Goal: Transaction & Acquisition: Purchase product/service

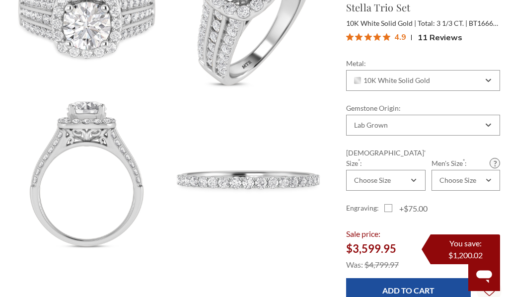
scroll to position [744, 0]
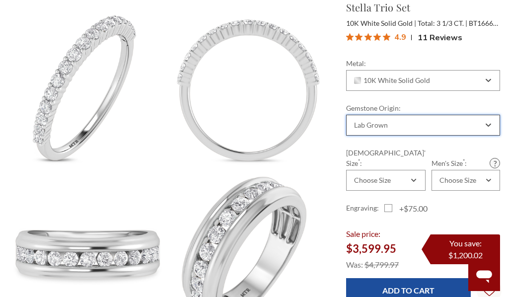
click at [375, 133] on div "Lab Grown" at bounding box center [423, 125] width 154 height 21
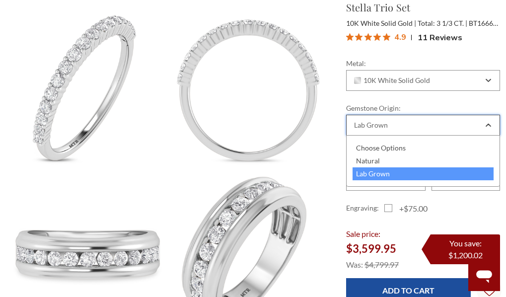
click at [375, 133] on div "Lab Grown" at bounding box center [423, 125] width 154 height 21
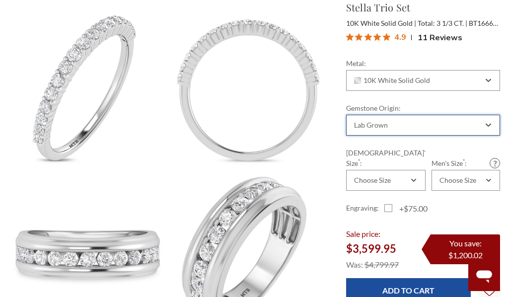
click at [363, 123] on div "Lab Grown" at bounding box center [371, 125] width 34 height 8
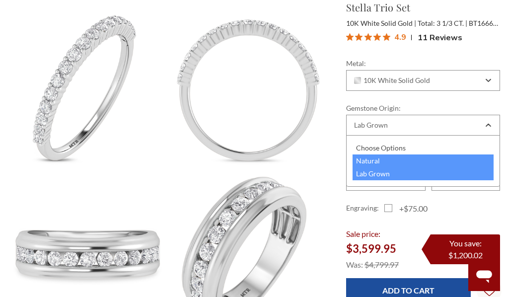
click at [370, 158] on div "Natural" at bounding box center [422, 160] width 141 height 13
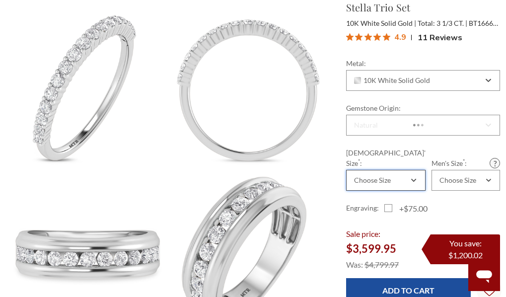
click at [369, 176] on div "Choose Size" at bounding box center [372, 180] width 37 height 8
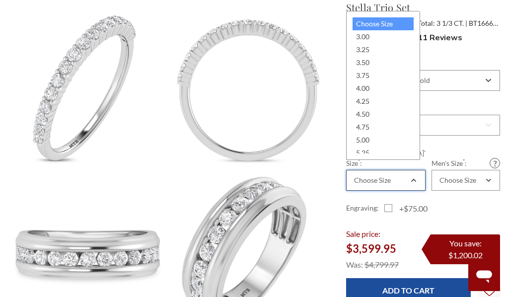
scroll to position [0, 0]
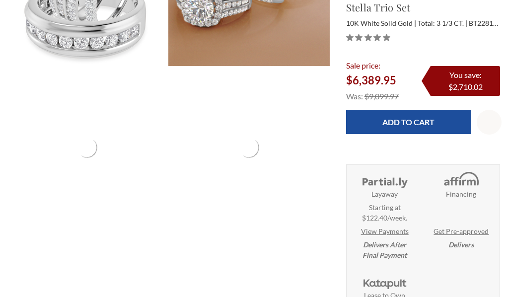
scroll to position [298, 0]
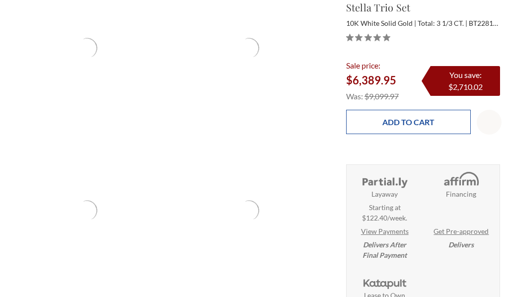
click at [364, 127] on input "Add to Cart" at bounding box center [408, 122] width 125 height 24
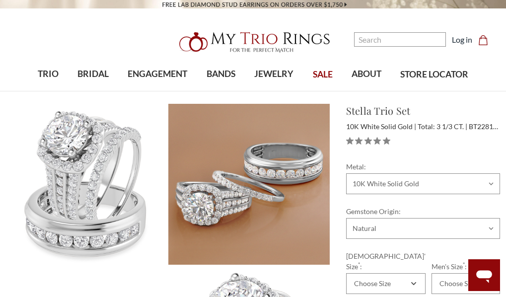
scroll to position [50, 0]
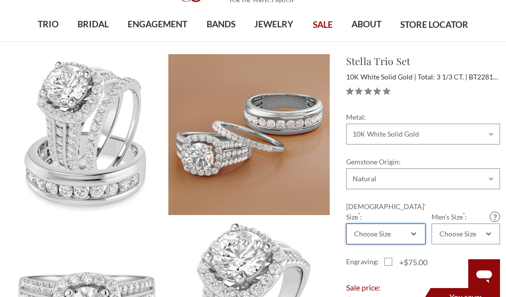
click at [373, 230] on div "Choose Size" at bounding box center [372, 234] width 37 height 8
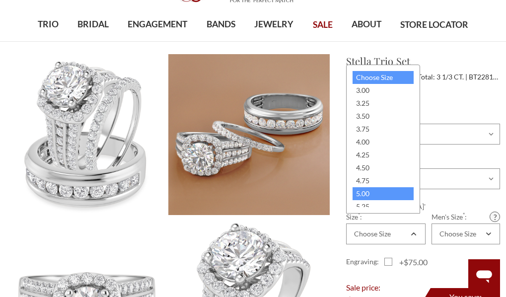
click at [370, 190] on div "5.00" at bounding box center [382, 193] width 61 height 13
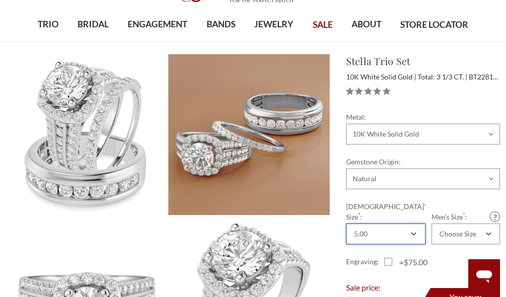
scroll to position [198, 0]
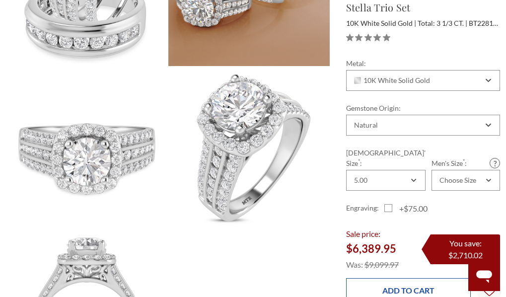
click at [404, 281] on input "Add to Cart" at bounding box center [408, 290] width 125 height 24
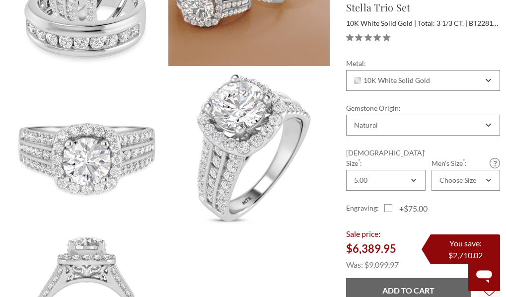
scroll to position [0, 0]
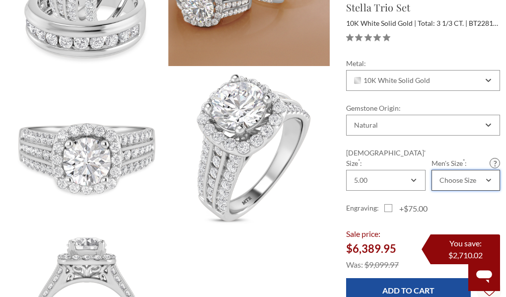
click at [451, 176] on div "Choose Size" at bounding box center [457, 180] width 37 height 8
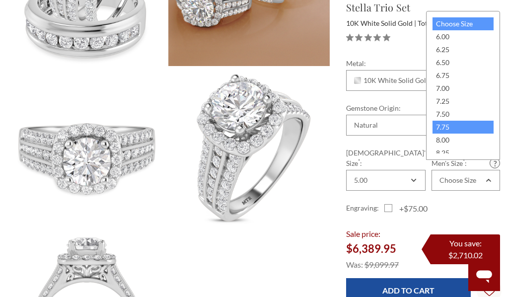
click at [440, 129] on div "7.75" at bounding box center [462, 127] width 61 height 13
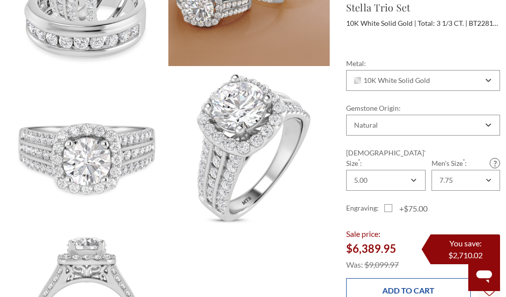
click at [429, 278] on input "Add to Cart" at bounding box center [408, 290] width 125 height 24
type input "Add to Cart"
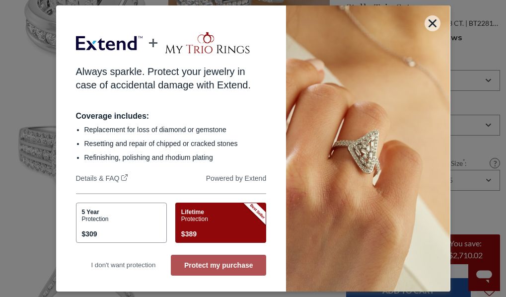
click at [196, 258] on button "Protect my purchase" at bounding box center [218, 265] width 95 height 21
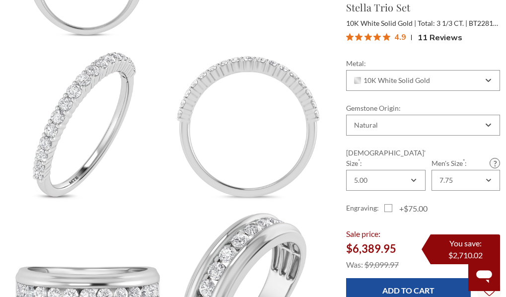
scroll to position [695, 0]
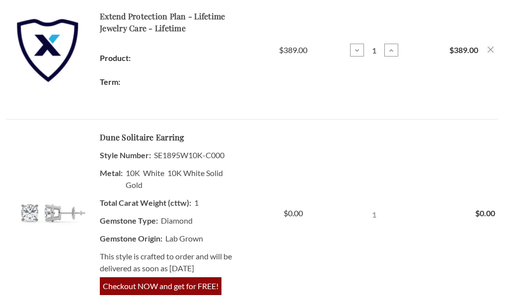
scroll to position [645, 0]
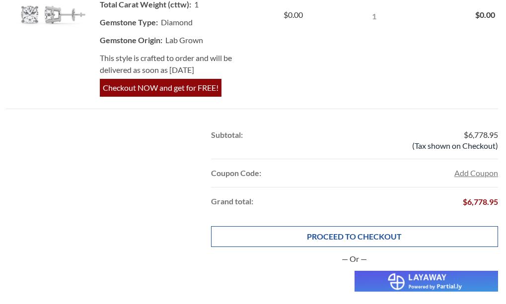
click at [307, 233] on div "Home Your Cart Your Cart (3 items) Item Price Quantity Total 1" at bounding box center [253, 91] width 506 height 1266
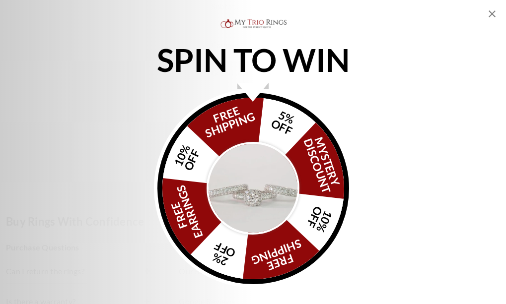
scroll to position [992, 0]
click at [246, 191] on img "Alia popup" at bounding box center [252, 188] width 93 height 93
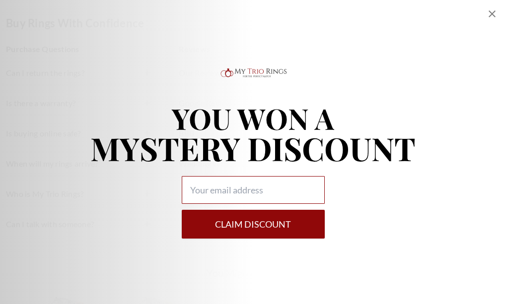
click at [251, 195] on input "Alia popup" at bounding box center [253, 190] width 143 height 28
type input "idsiamah@gmail.com"
click at [182, 210] on button "Claim DISCOUNT" at bounding box center [253, 224] width 143 height 29
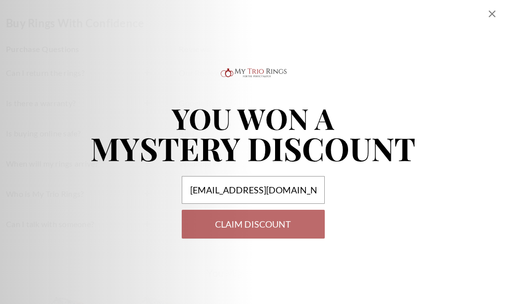
select select "US"
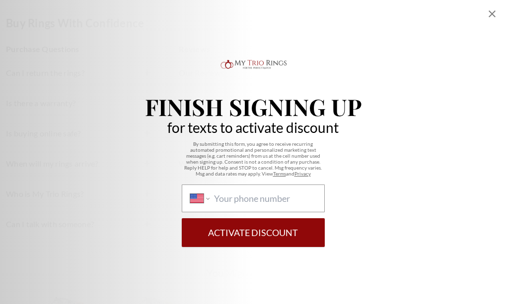
click at [255, 185] on div "International Afghanistan Åland Islands Albania Algeria American Samoa Andorra …" at bounding box center [253, 199] width 143 height 28
click at [209, 193] on select "International Afghanistan Åland Islands Albania Algeria American Samoa Andorra …" at bounding box center [199, 198] width 19 height 11
click at [251, 197] on input "International Afghanistan Åland Islands Albania Algeria American Samoa Andorra …" at bounding box center [265, 198] width 102 height 11
paste input "1 (646) 263-4975"
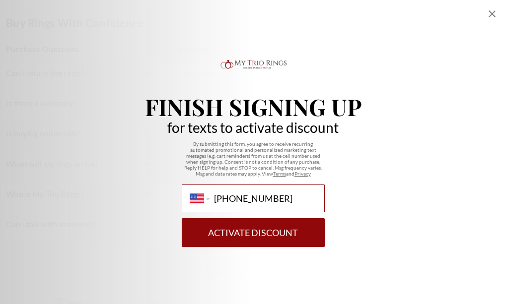
type input "1 (646) 263-4975"
click at [248, 223] on button "Activate Discount" at bounding box center [253, 232] width 143 height 29
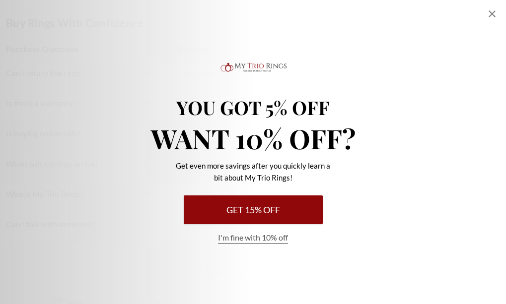
click at [250, 215] on button "Get 15% Off" at bounding box center [253, 210] width 139 height 29
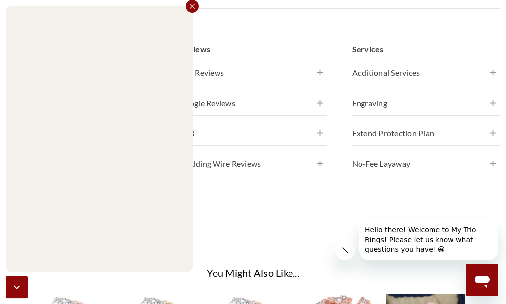
scroll to position [750, 0]
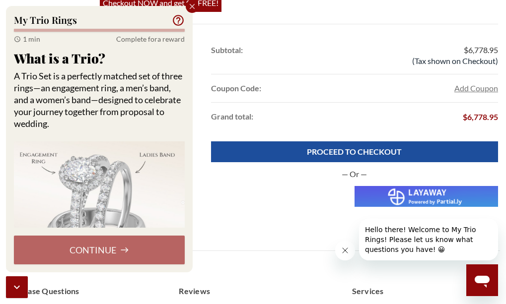
click at [105, 251] on div "Continue" at bounding box center [99, 250] width 171 height 29
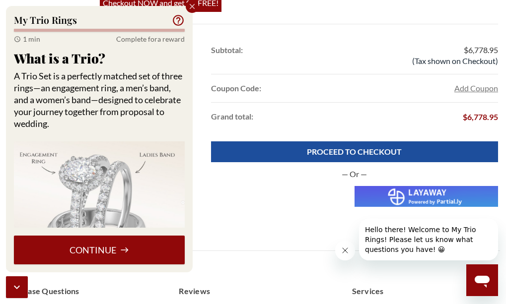
click at [105, 251] on button "Continue" at bounding box center [99, 250] width 171 height 29
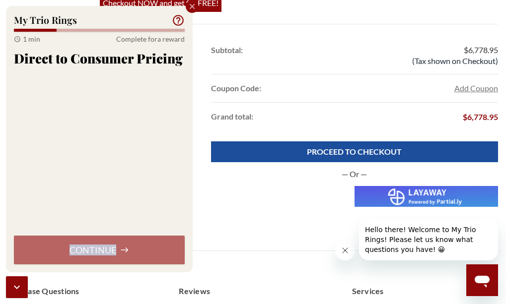
click at [105, 251] on div "Continue" at bounding box center [99, 250] width 171 height 29
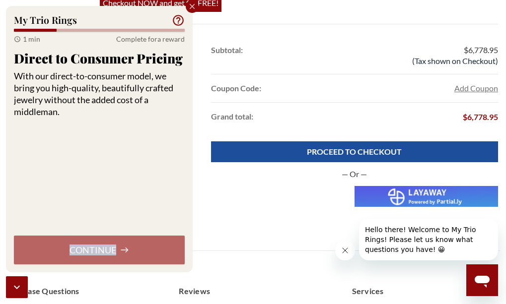
click at [105, 251] on div "Continue" at bounding box center [99, 250] width 171 height 29
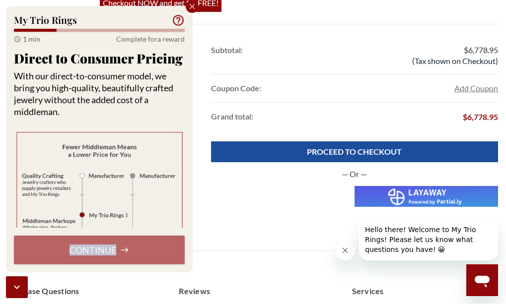
click at [105, 251] on div "Continue" at bounding box center [99, 250] width 171 height 29
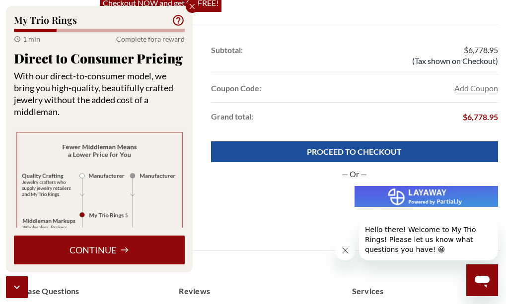
click at [105, 251] on button "Continue" at bounding box center [99, 250] width 171 height 29
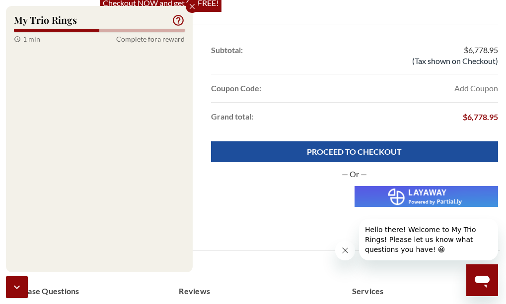
click at [105, 251] on div "Continue" at bounding box center [99, 250] width 171 height 29
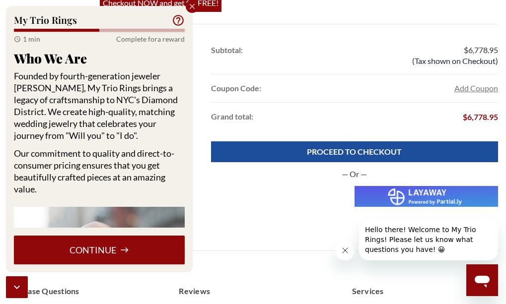
click at [105, 251] on button "Continue" at bounding box center [99, 250] width 171 height 29
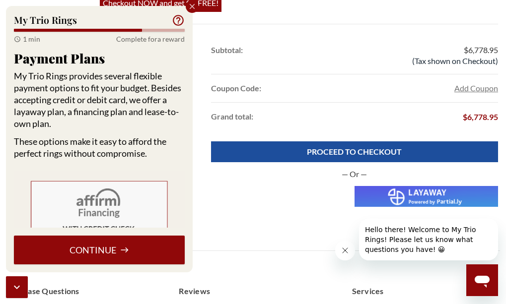
click at [105, 251] on button "Continue" at bounding box center [99, 250] width 171 height 29
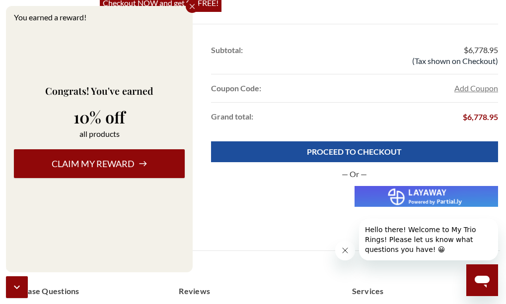
click at [105, 152] on button "Claim my reward" at bounding box center [99, 163] width 171 height 29
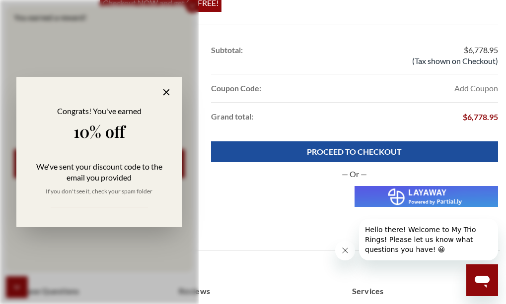
click at [103, 160] on div "Congrats! You've earned 10% off We've sent your discount code to the email you …" at bounding box center [98, 162] width 145 height 112
click at [119, 142] on div "Congrats! You've earned 10% off We've sent your discount code to the email you …" at bounding box center [98, 162] width 145 height 112
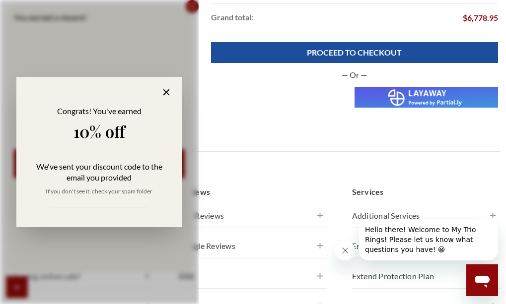
scroll to position [800, 0]
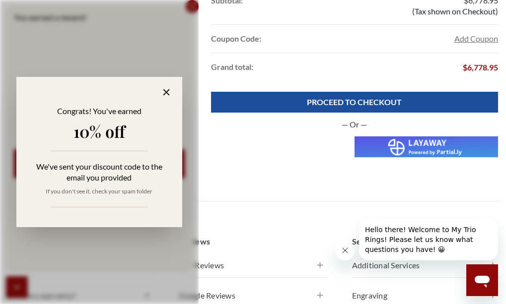
click at [165, 92] on icon at bounding box center [166, 92] width 6 height 6
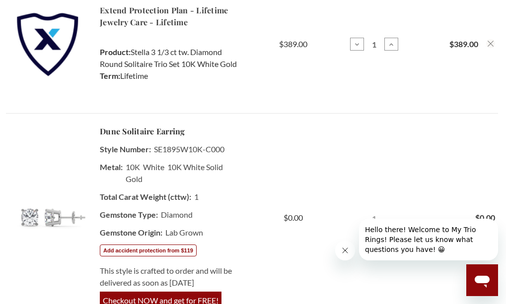
scroll to position [651, 0]
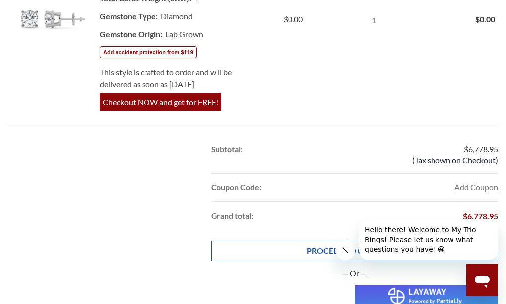
click at [250, 245] on link "PROCEED TO CHECKOUT" at bounding box center [354, 251] width 287 height 21
